Goal: Transaction & Acquisition: Purchase product/service

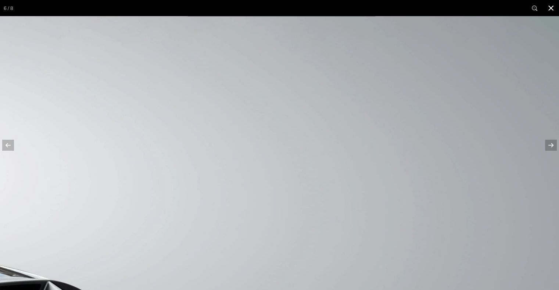
scroll to position [0, 87]
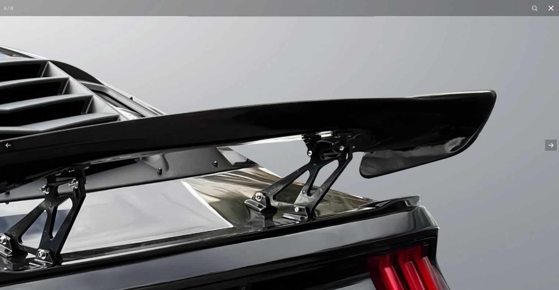
click at [554, 11] on button at bounding box center [550, 8] width 16 height 16
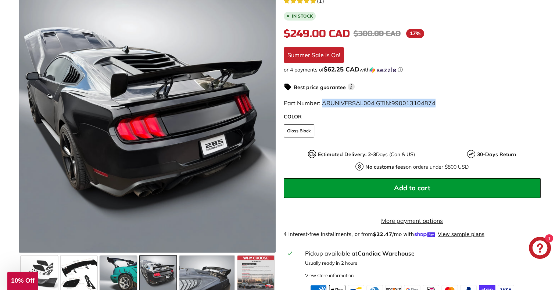
click at [395, 182] on button "Add to cart" at bounding box center [412, 188] width 257 height 20
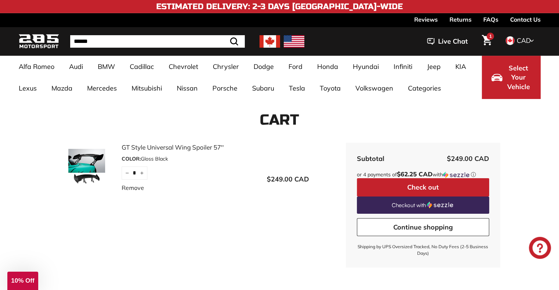
click at [522, 39] on span "CAD" at bounding box center [523, 40] width 14 height 8
click at [515, 49] on li "CAD" at bounding box center [520, 52] width 35 height 13
click at [520, 39] on span "CAD" at bounding box center [523, 40] width 14 height 8
click at [441, 185] on button "Check out" at bounding box center [423, 187] width 132 height 18
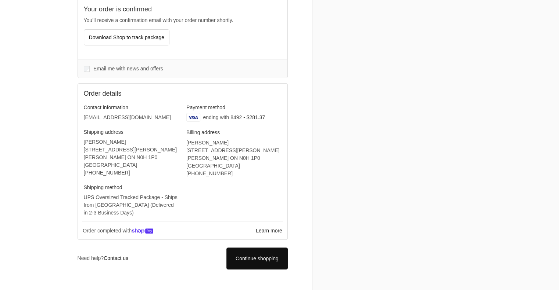
scroll to position [179, 0]
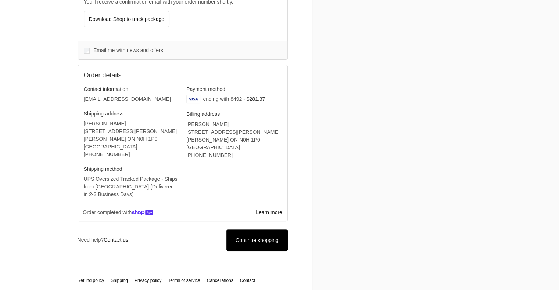
click at [268, 243] on link "Continue shopping" at bounding box center [256, 241] width 61 height 22
